Goal: Navigation & Orientation: Understand site structure

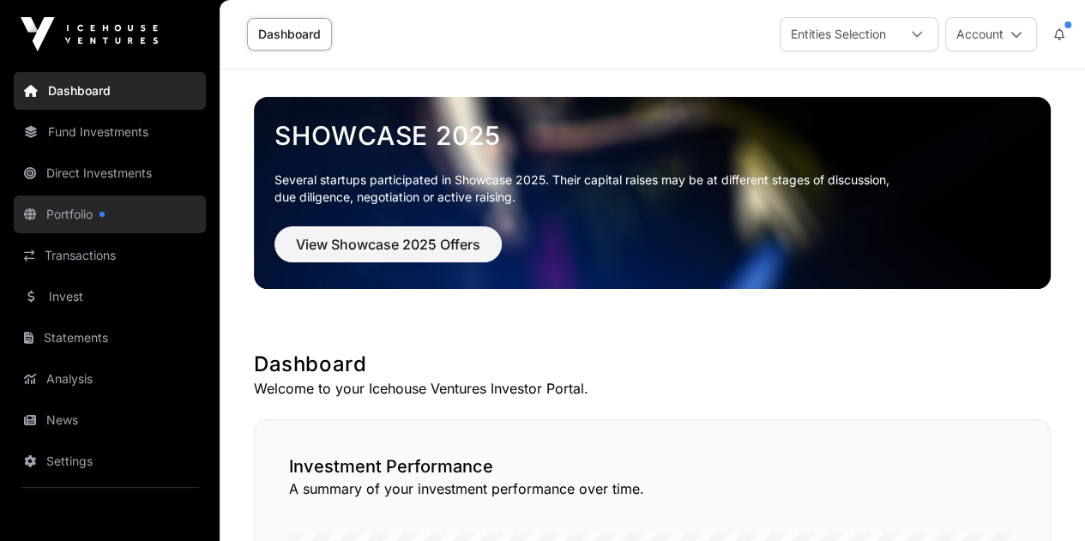
click at [70, 214] on link "Portfolio" at bounding box center [110, 215] width 192 height 38
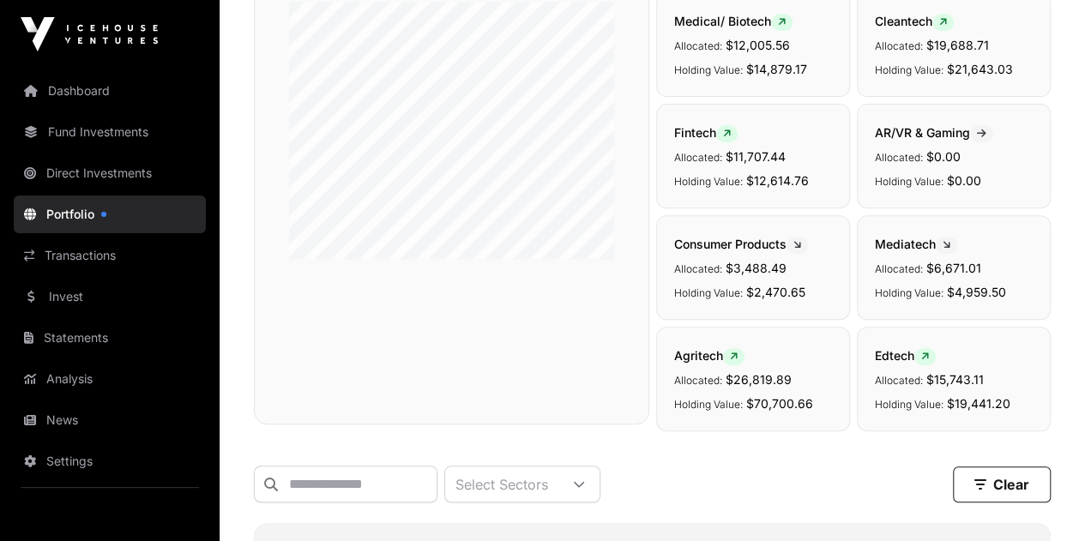
scroll to position [223, 0]
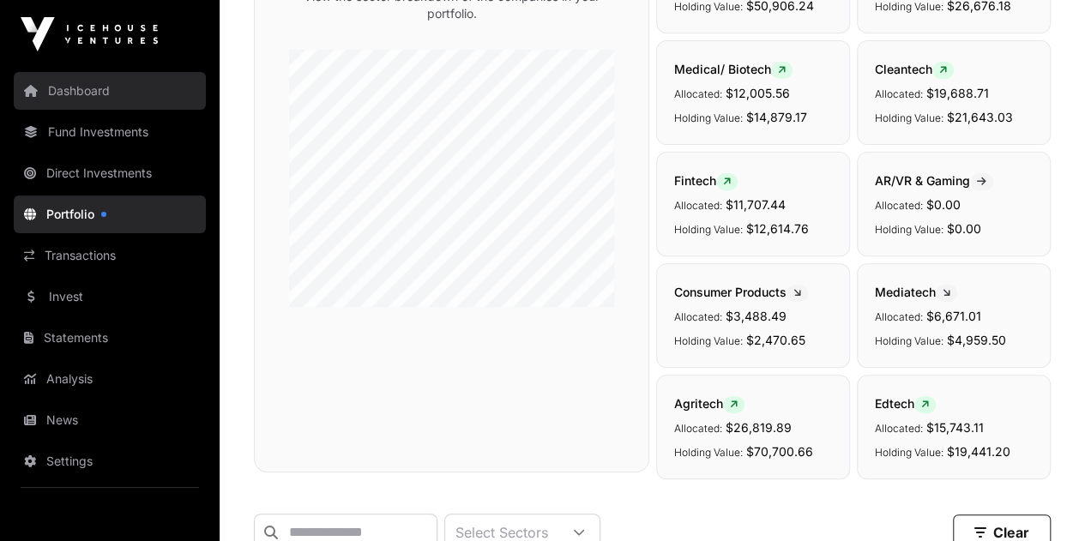
click at [91, 91] on link "Dashboard" at bounding box center [110, 91] width 192 height 38
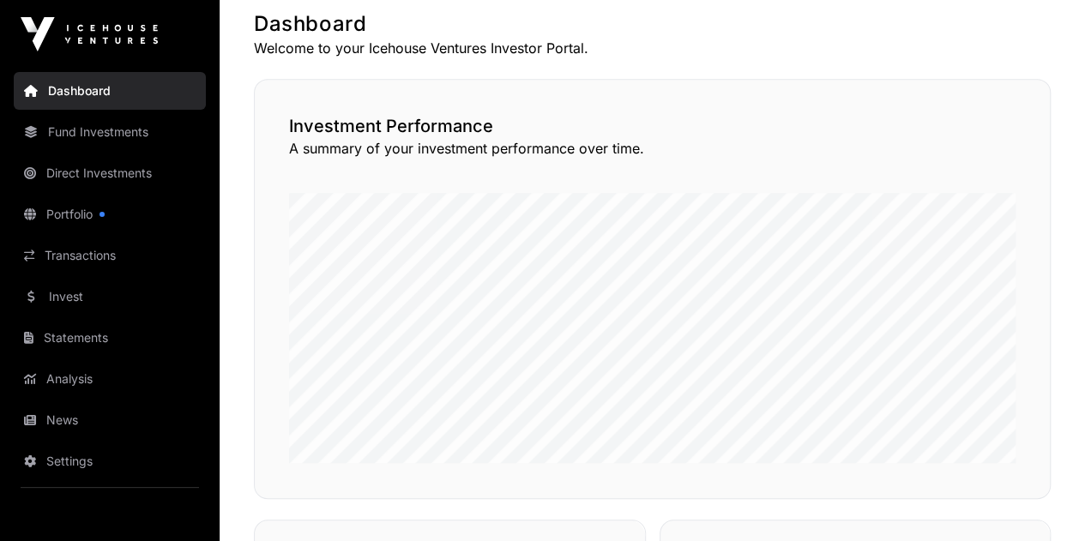
scroll to position [342, 0]
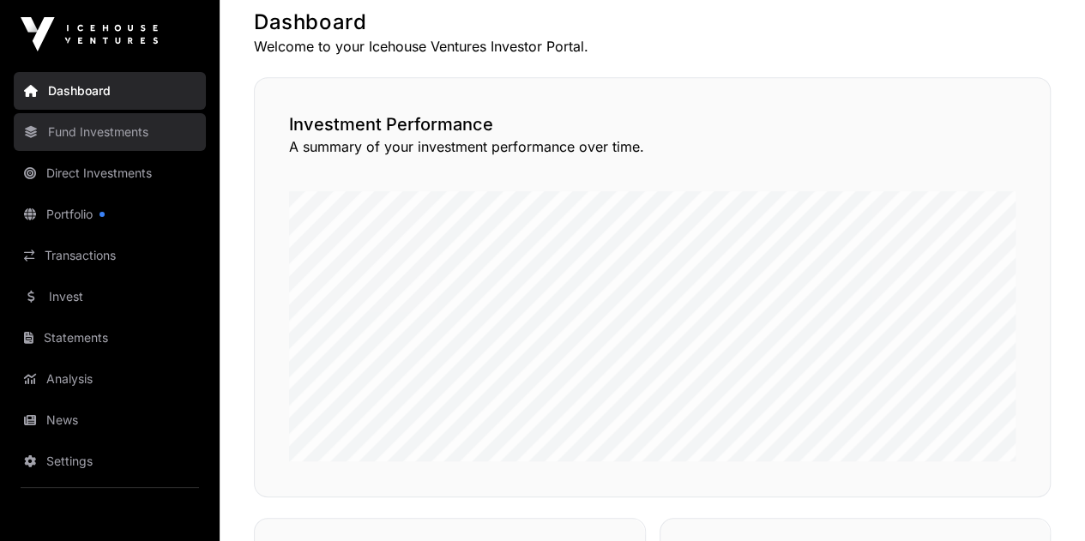
click at [130, 139] on link "Fund Investments" at bounding box center [110, 132] width 192 height 38
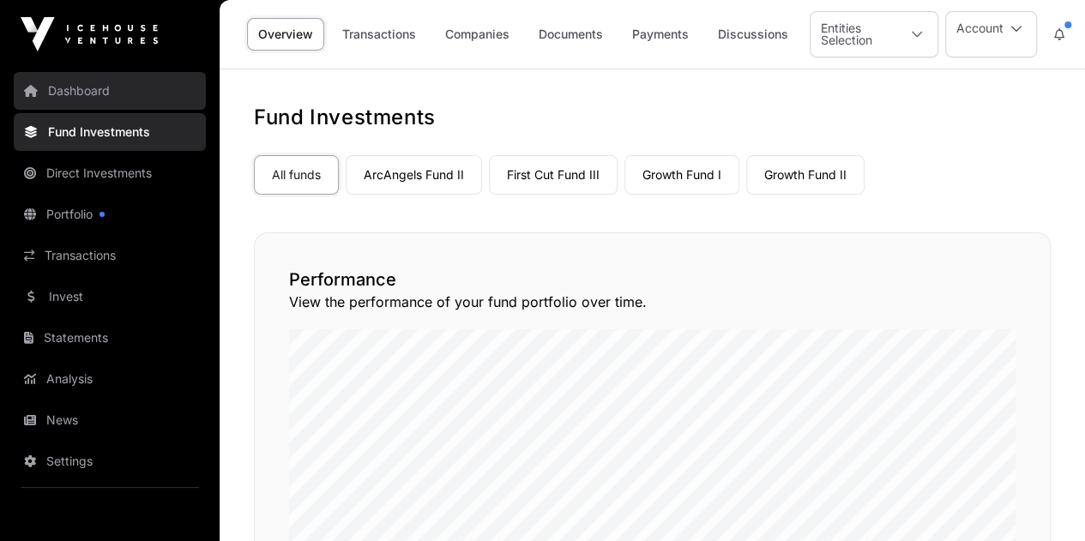
click at [84, 96] on link "Dashboard" at bounding box center [110, 91] width 192 height 38
